Goal: Information Seeking & Learning: Learn about a topic

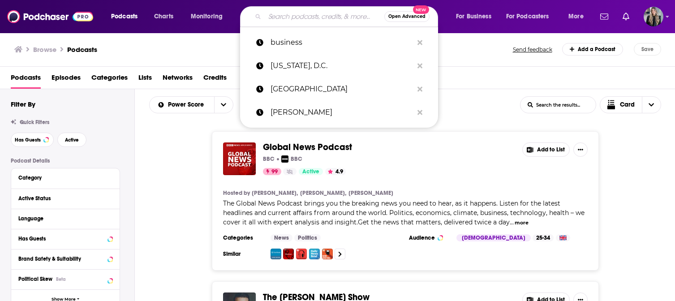
click at [277, 17] on input "Search podcasts, credits, & more..." at bounding box center [325, 16] width 120 height 14
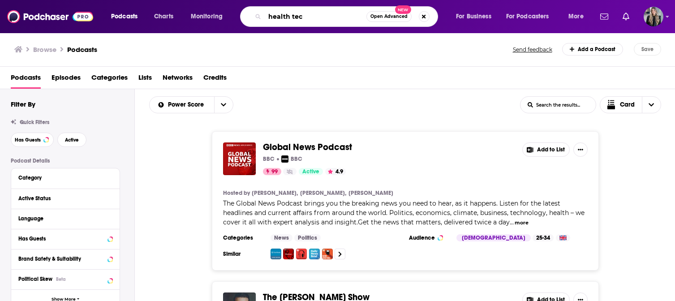
type input "health tech"
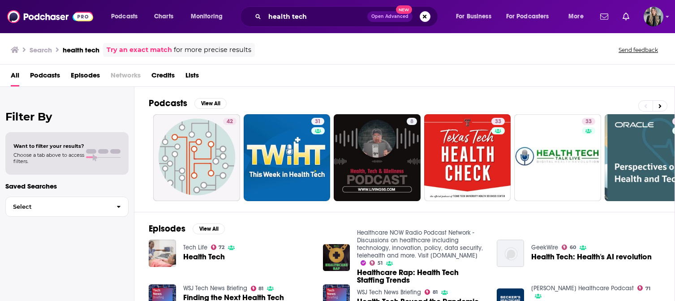
click at [219, 256] on span "Health Tech" at bounding box center [204, 257] width 42 height 8
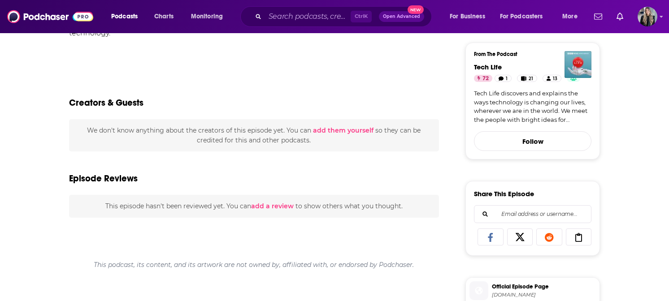
scroll to position [359, 0]
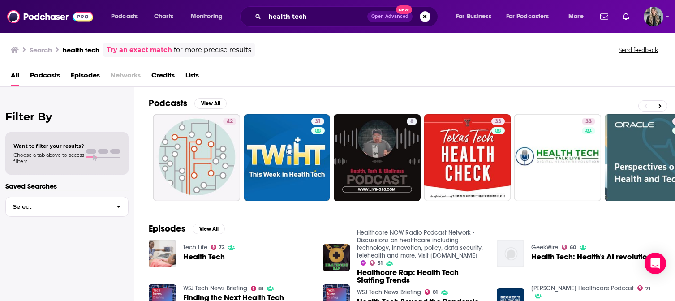
click at [49, 80] on span "Podcasts" at bounding box center [45, 77] width 30 height 18
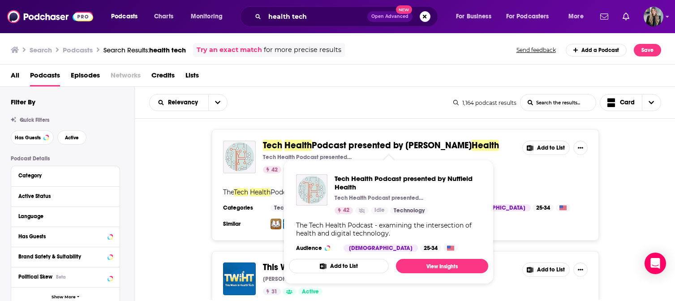
click at [371, 147] on span "Podcast presented by [PERSON_NAME]" at bounding box center [392, 145] width 160 height 11
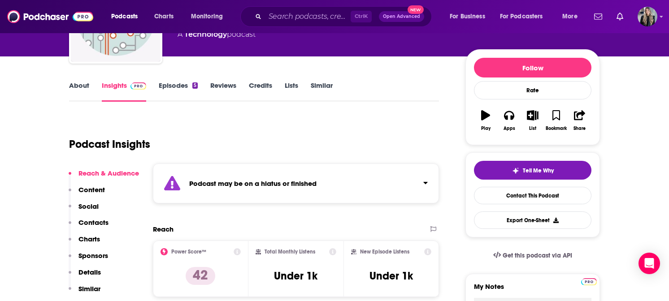
scroll to position [134, 0]
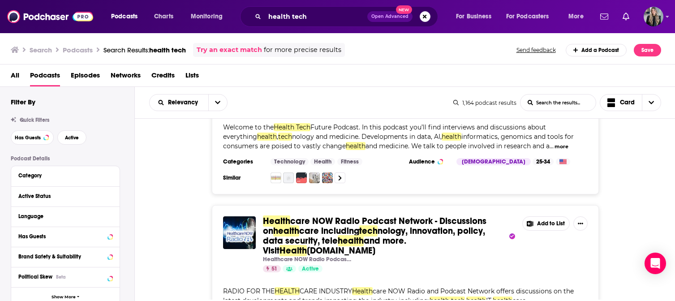
scroll to position [1031, 0]
